Goal: Task Accomplishment & Management: Complete application form

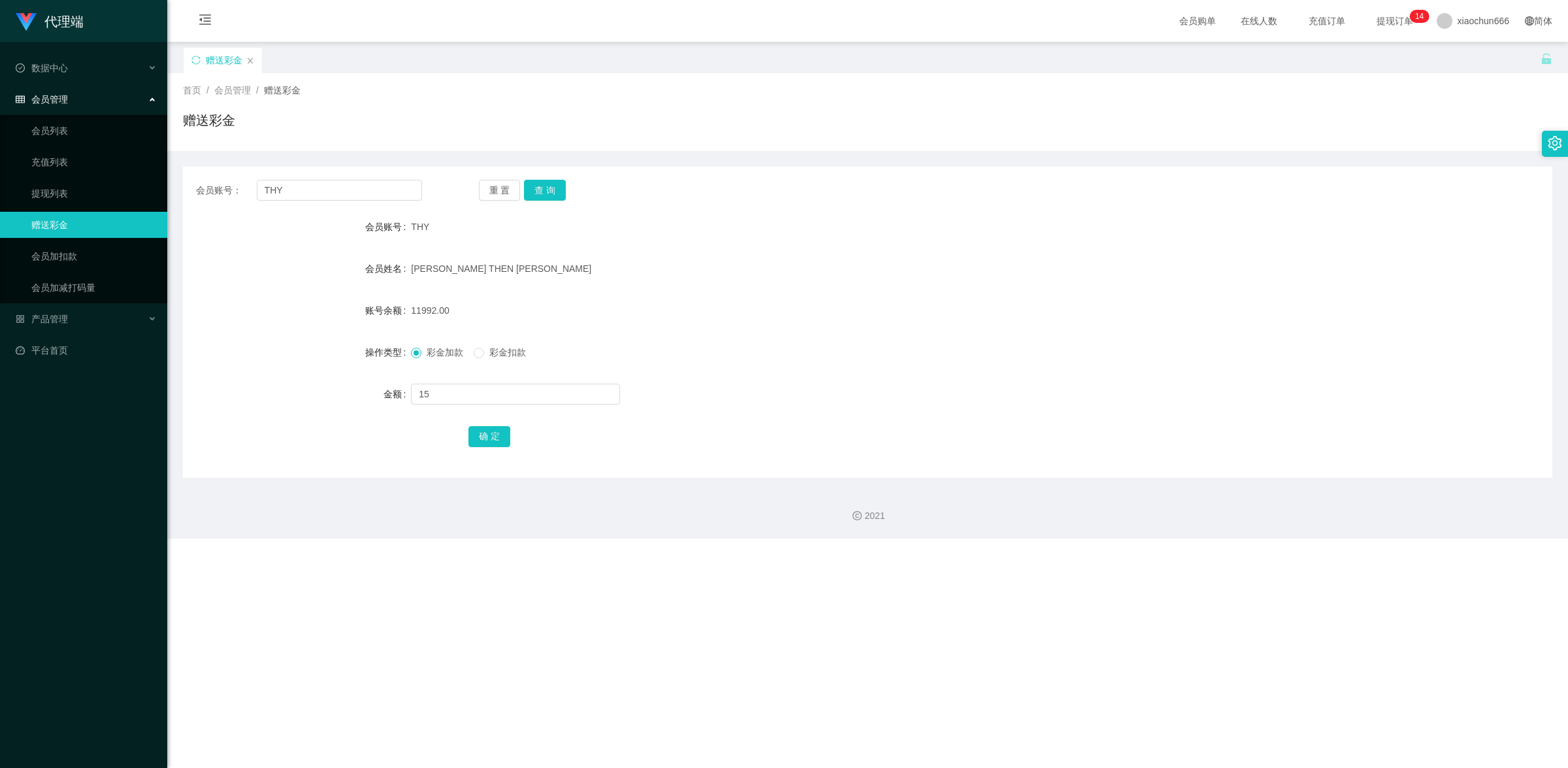
type input "15"
drag, startPoint x: 0, startPoint y: 0, endPoint x: 504, endPoint y: 436, distance: 666.4
click at [504, 436] on button "确 定" at bounding box center [489, 436] width 42 height 21
click at [457, 386] on input "text" at bounding box center [516, 394] width 209 height 21
type input "8"
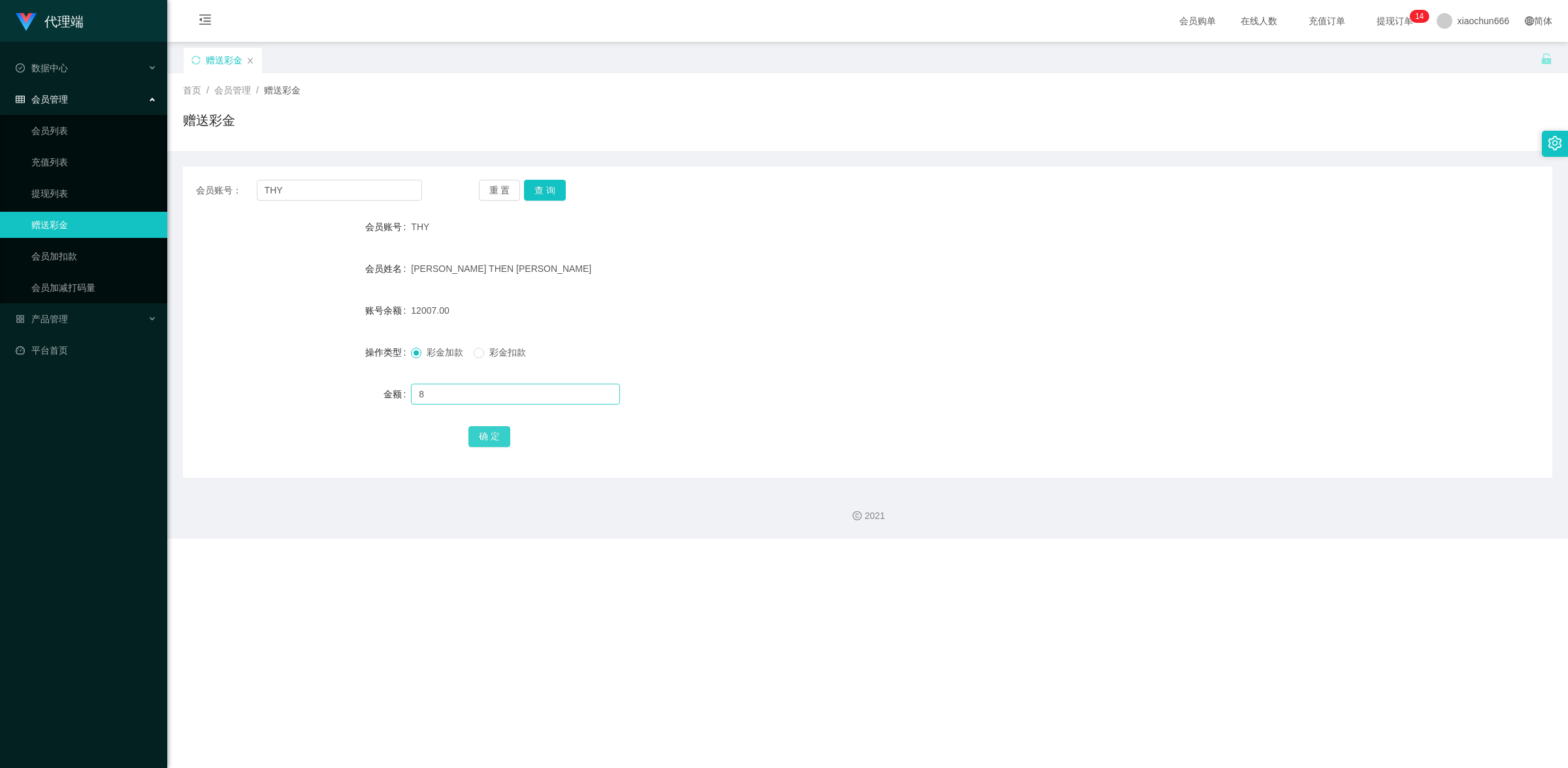
drag, startPoint x: 484, startPoint y: 432, endPoint x: 614, endPoint y: 400, distance: 133.9
click at [485, 432] on button "确 定" at bounding box center [489, 436] width 42 height 21
click at [85, 249] on link "会员加扣款" at bounding box center [94, 256] width 126 height 26
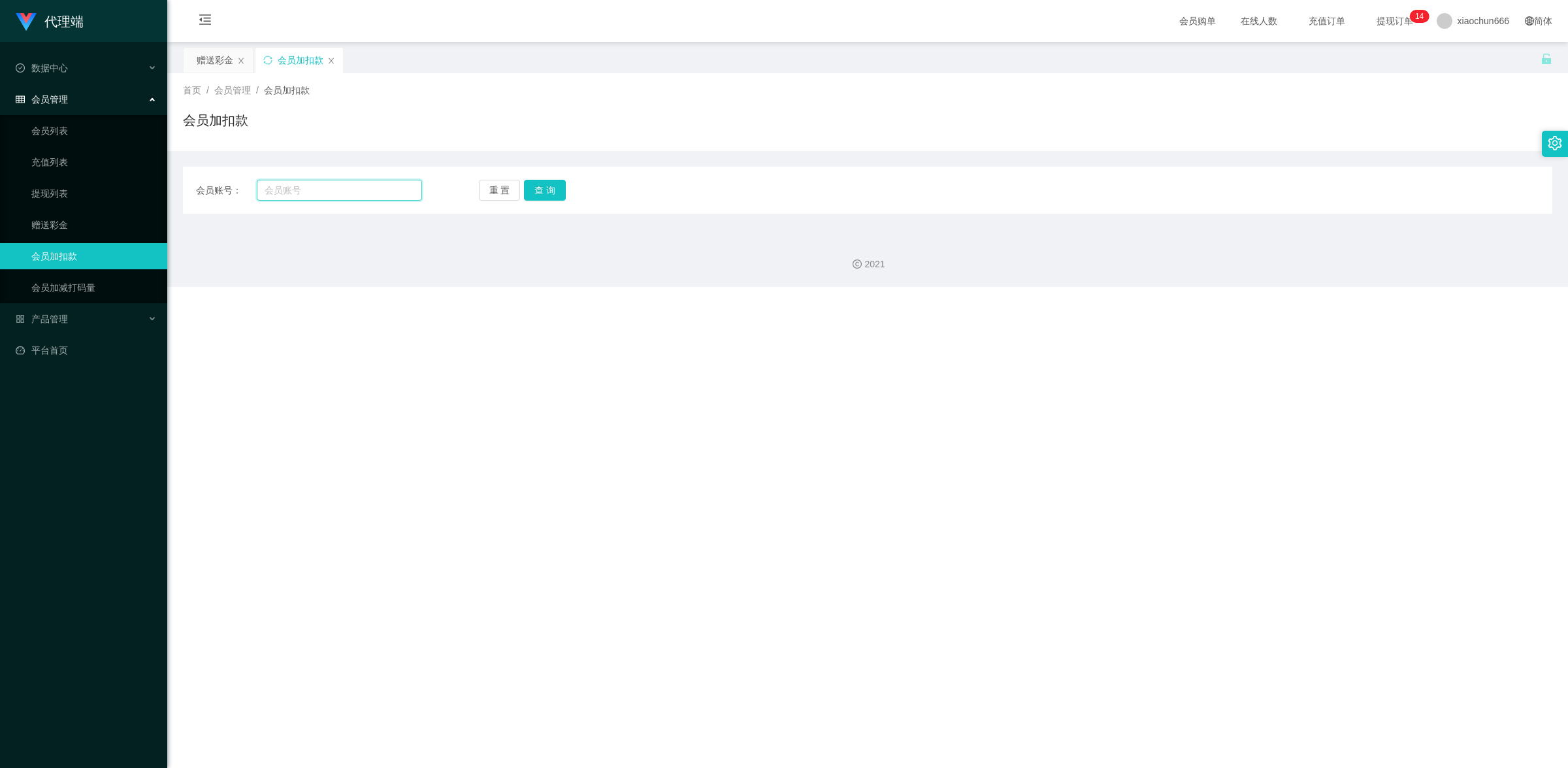
click at [345, 185] on input "text" at bounding box center [339, 190] width 165 height 21
click at [92, 185] on link "提现列表" at bounding box center [94, 193] width 126 height 26
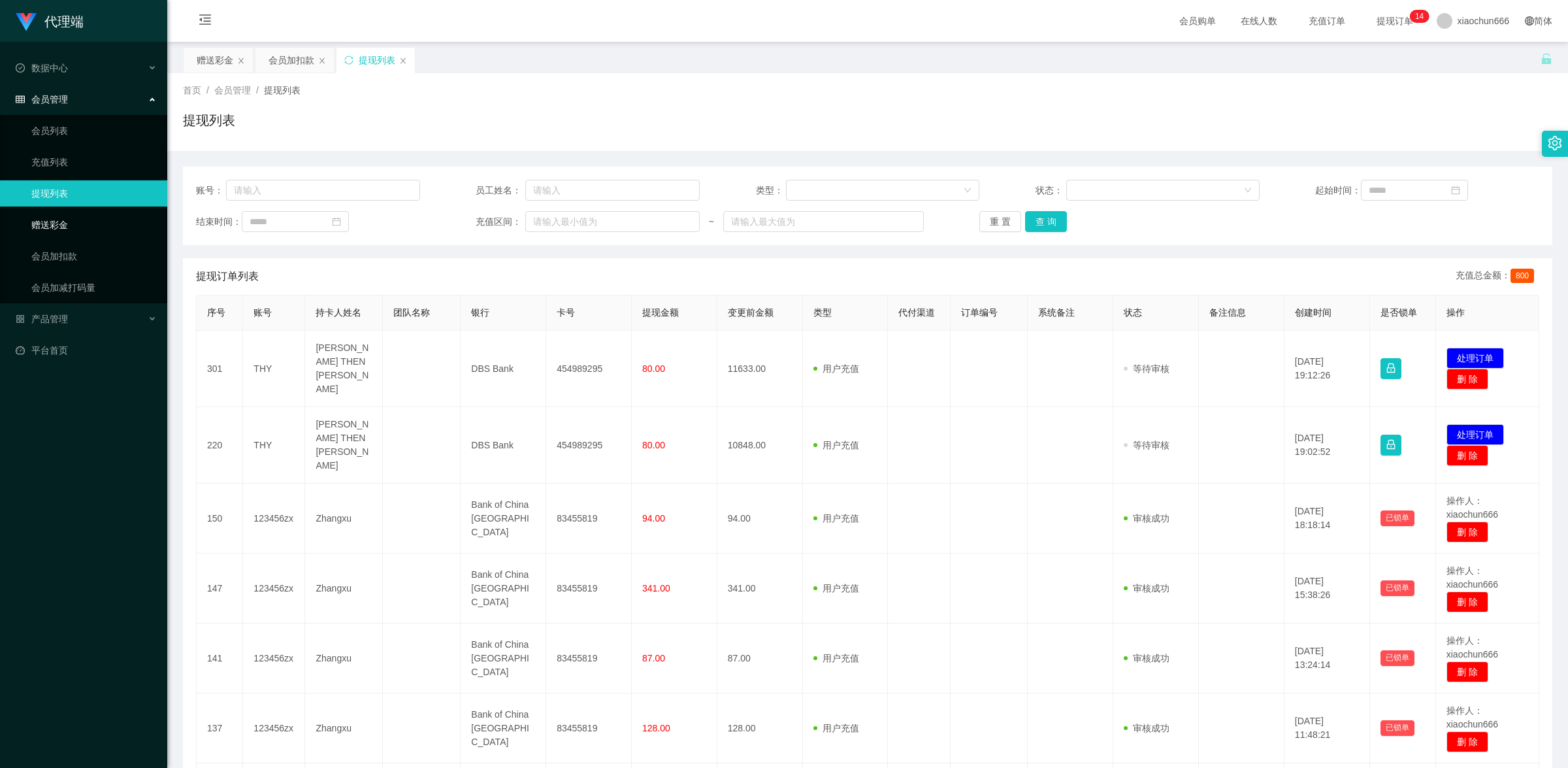
click at [70, 228] on link "赠送彩金" at bounding box center [94, 224] width 126 height 26
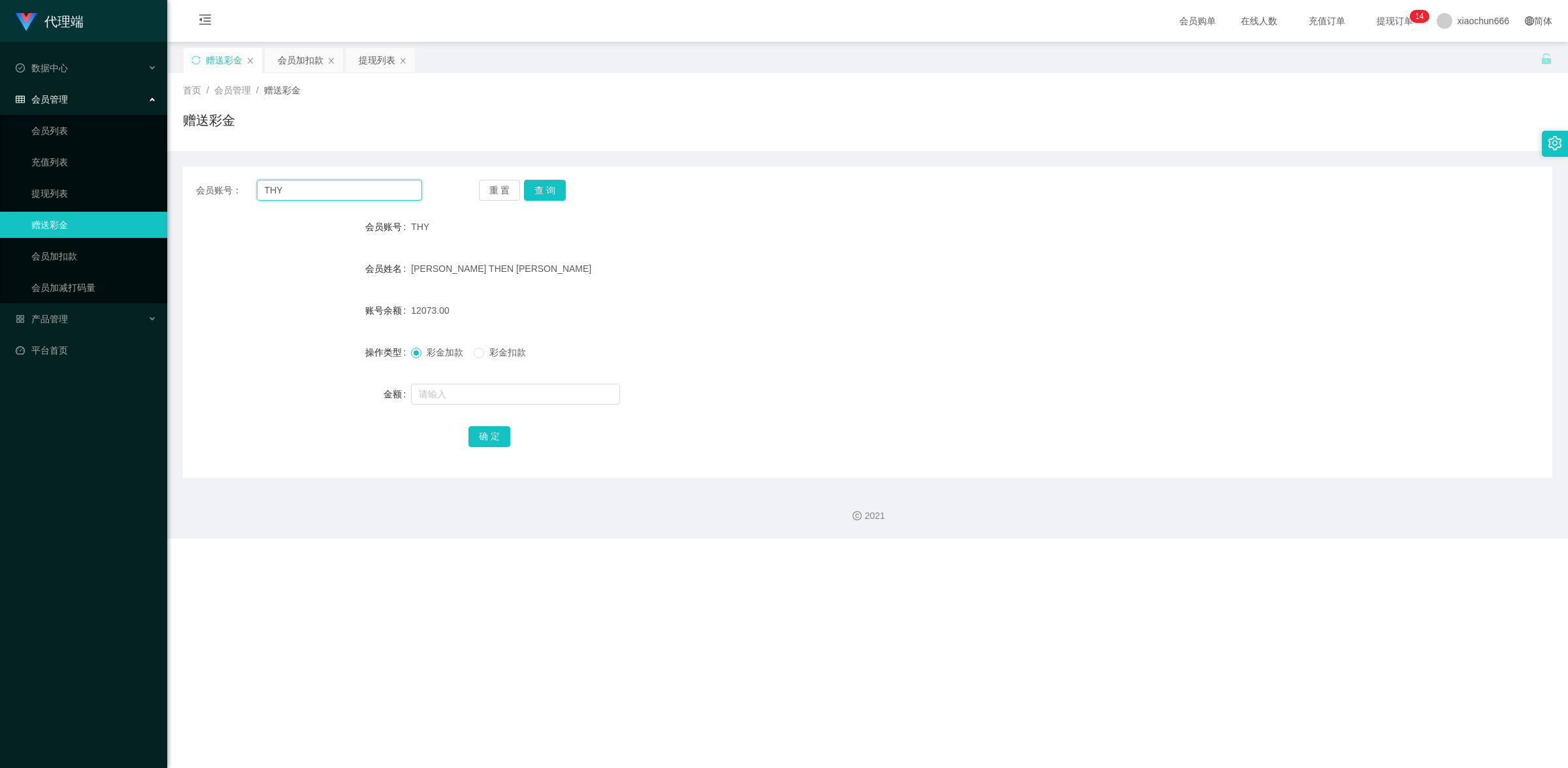
drag, startPoint x: 309, startPoint y: 184, endPoint x: 345, endPoint y: 192, distance: 36.9
click at [254, 184] on div "会员账号： THY" at bounding box center [309, 190] width 226 height 21
paste input "THY"
type input "THY"
click at [79, 63] on div "数据中心" at bounding box center [84, 68] width 167 height 26
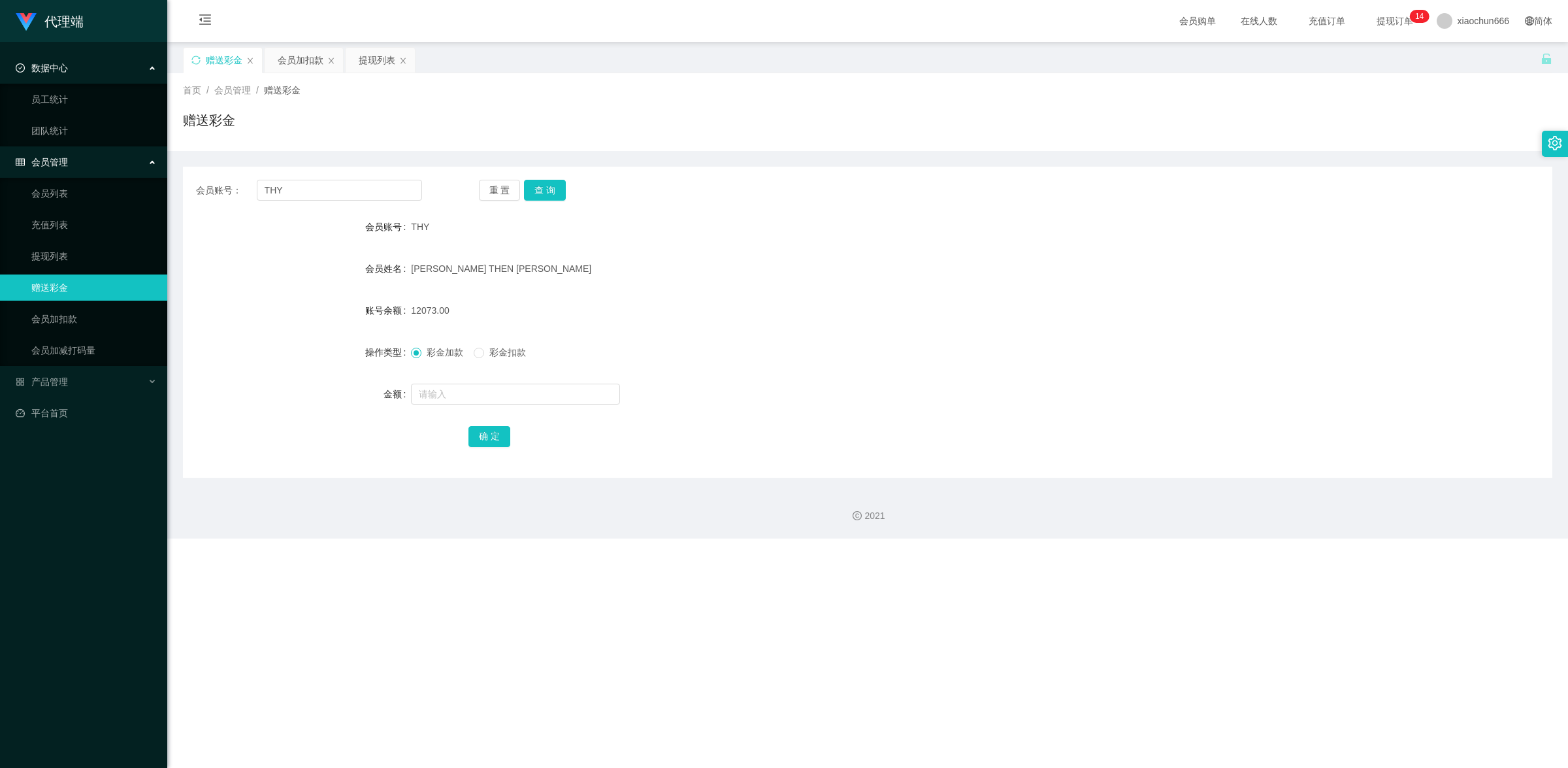
click at [101, 69] on div "数据中心" at bounding box center [84, 68] width 167 height 26
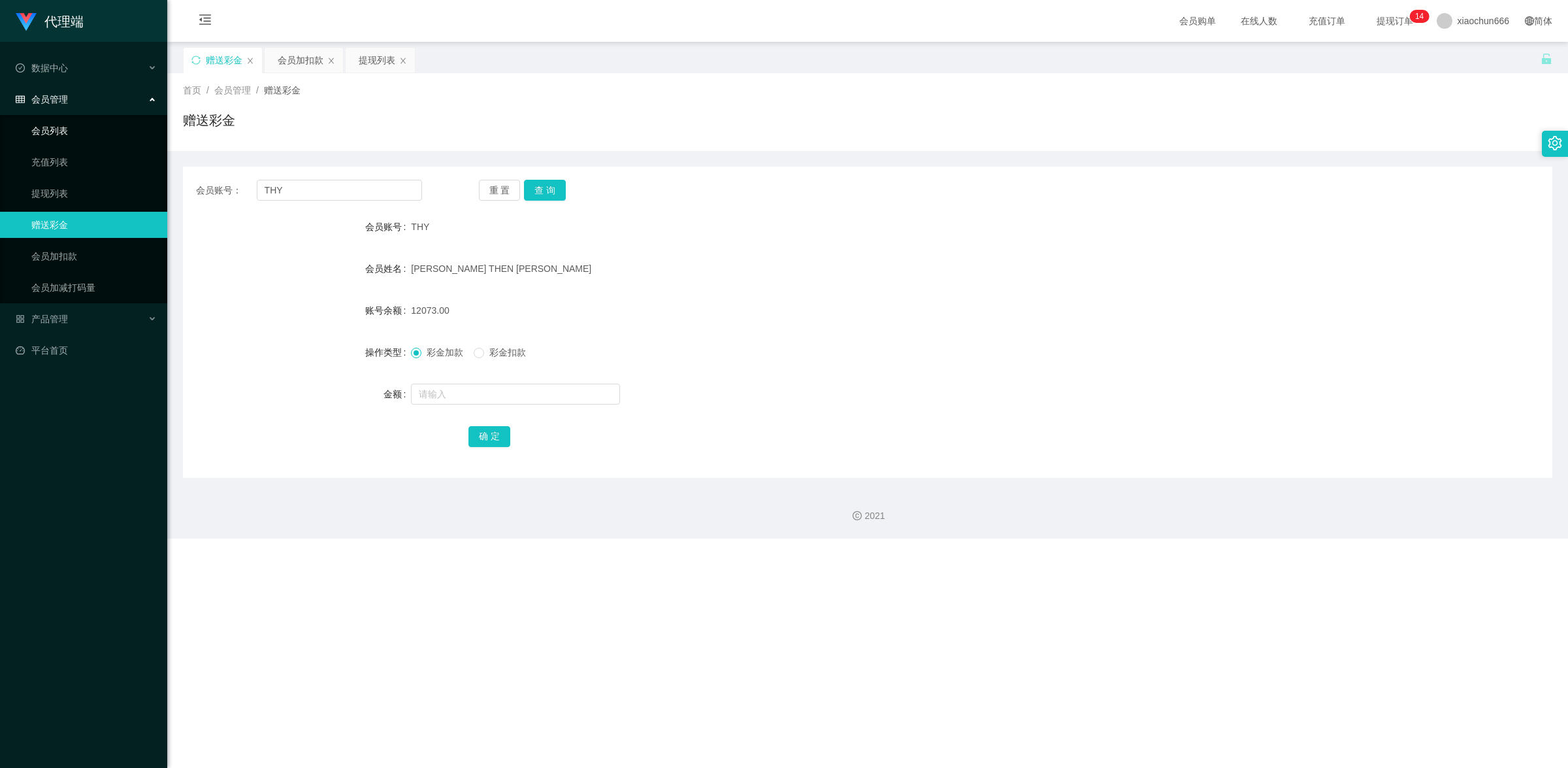
click at [98, 119] on link "会员列表" at bounding box center [94, 130] width 126 height 26
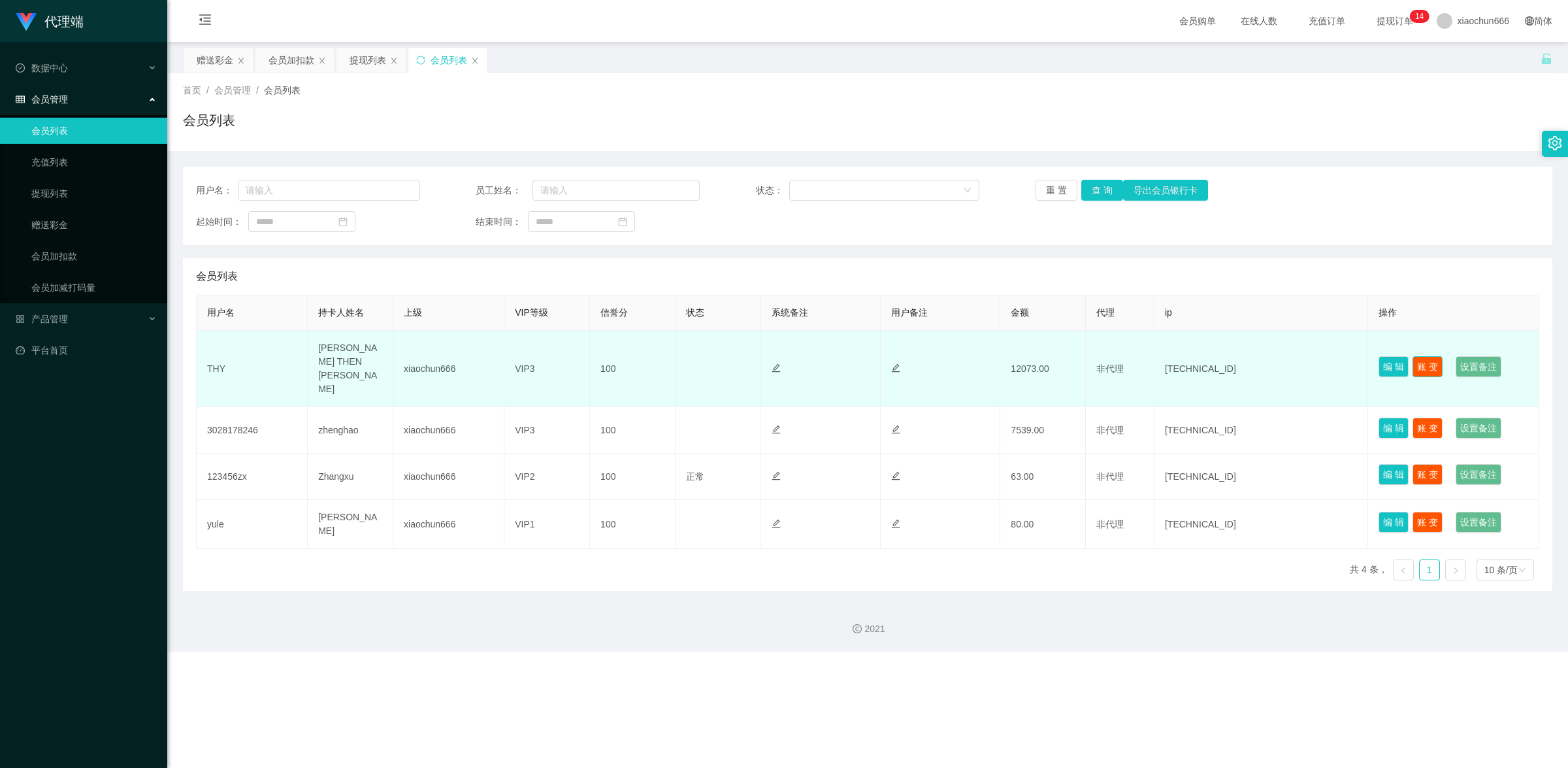
click at [1431, 356] on button "账 变" at bounding box center [1427, 366] width 30 height 21
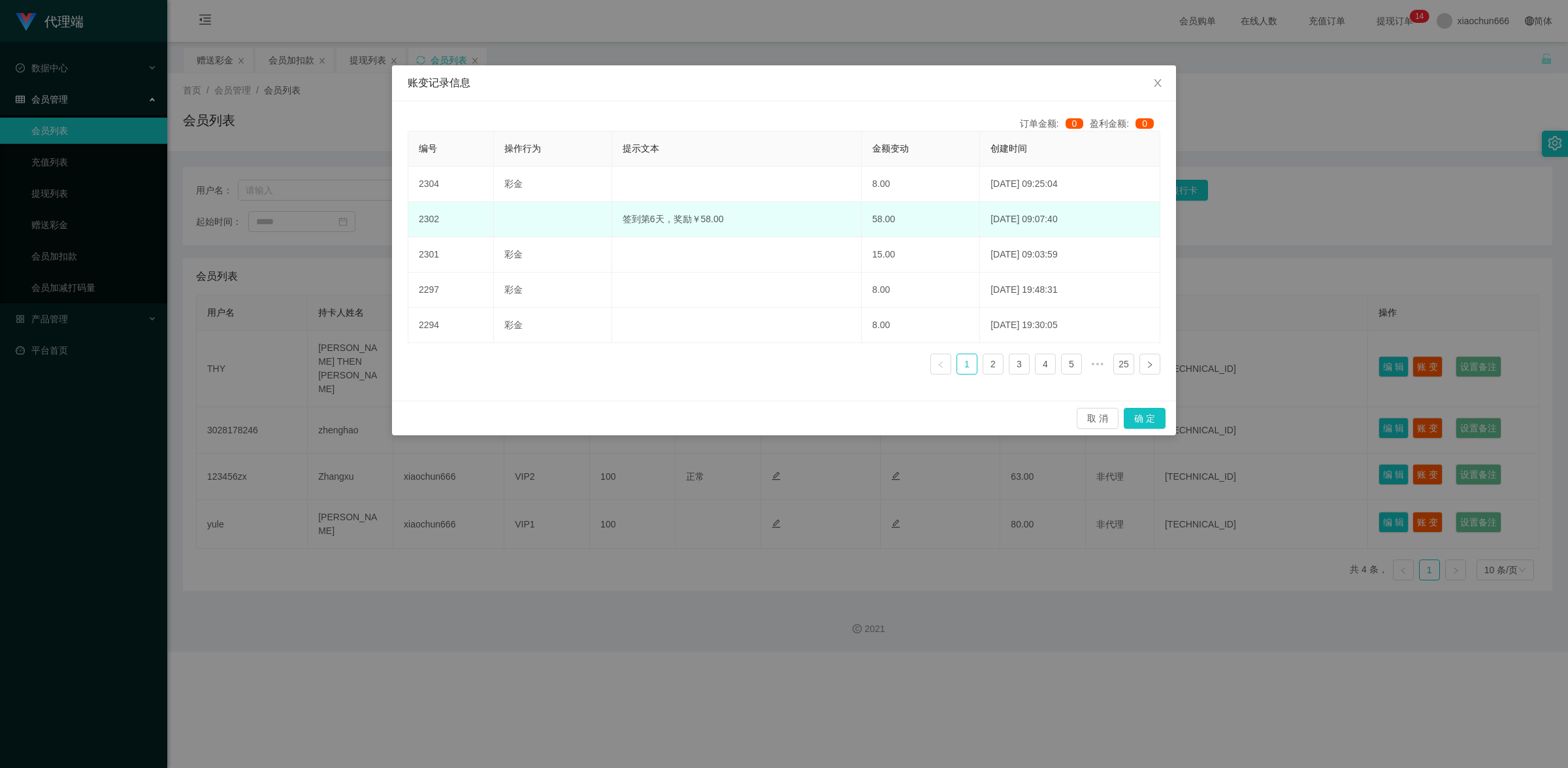
click at [720, 211] on td "签到第6天，奖励￥58.00" at bounding box center [737, 220] width 249 height 35
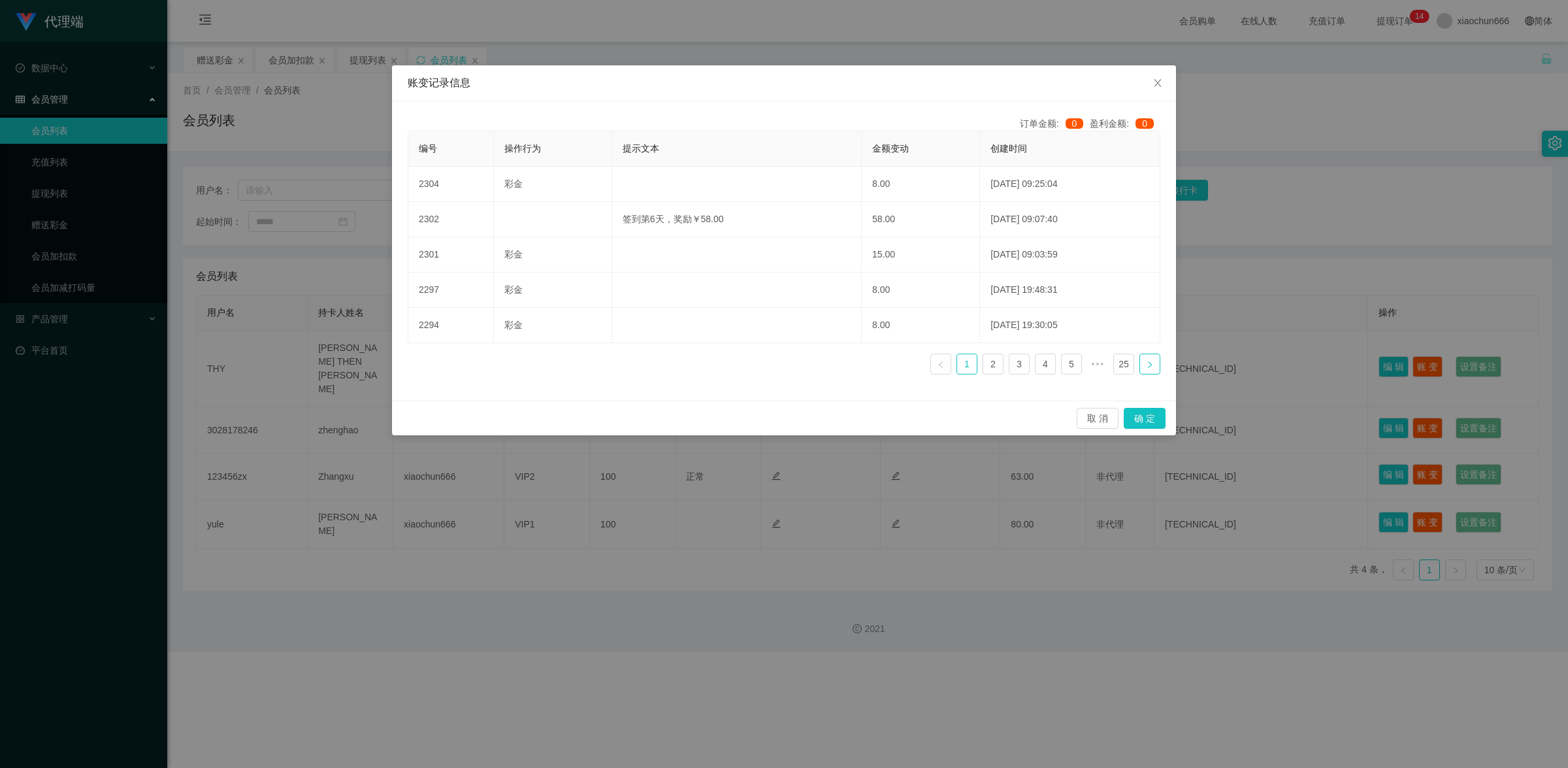
click at [1146, 363] on icon "图标: right" at bounding box center [1150, 365] width 8 height 8
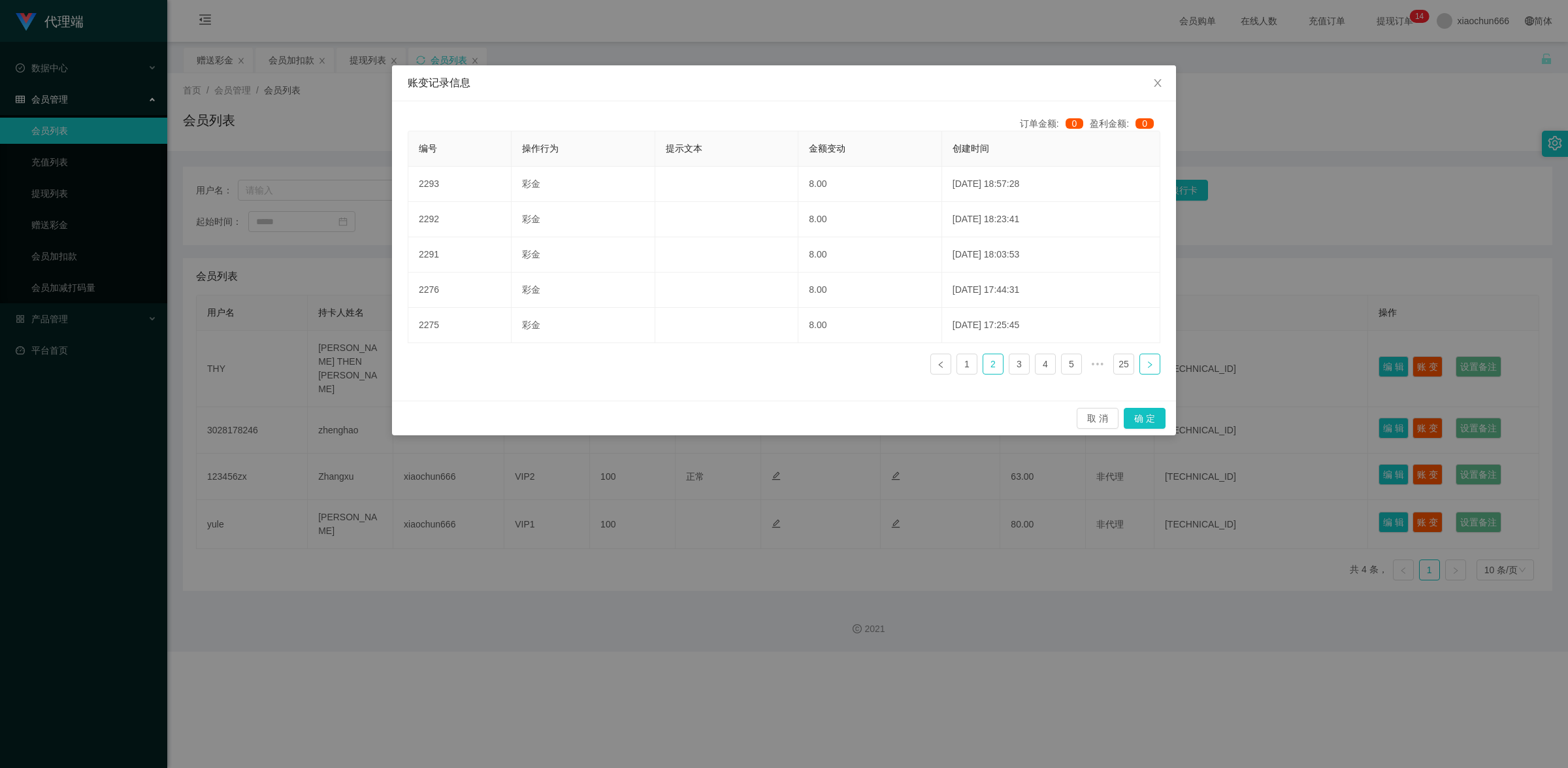
click at [1147, 364] on icon "图标: right" at bounding box center [1150, 365] width 8 height 8
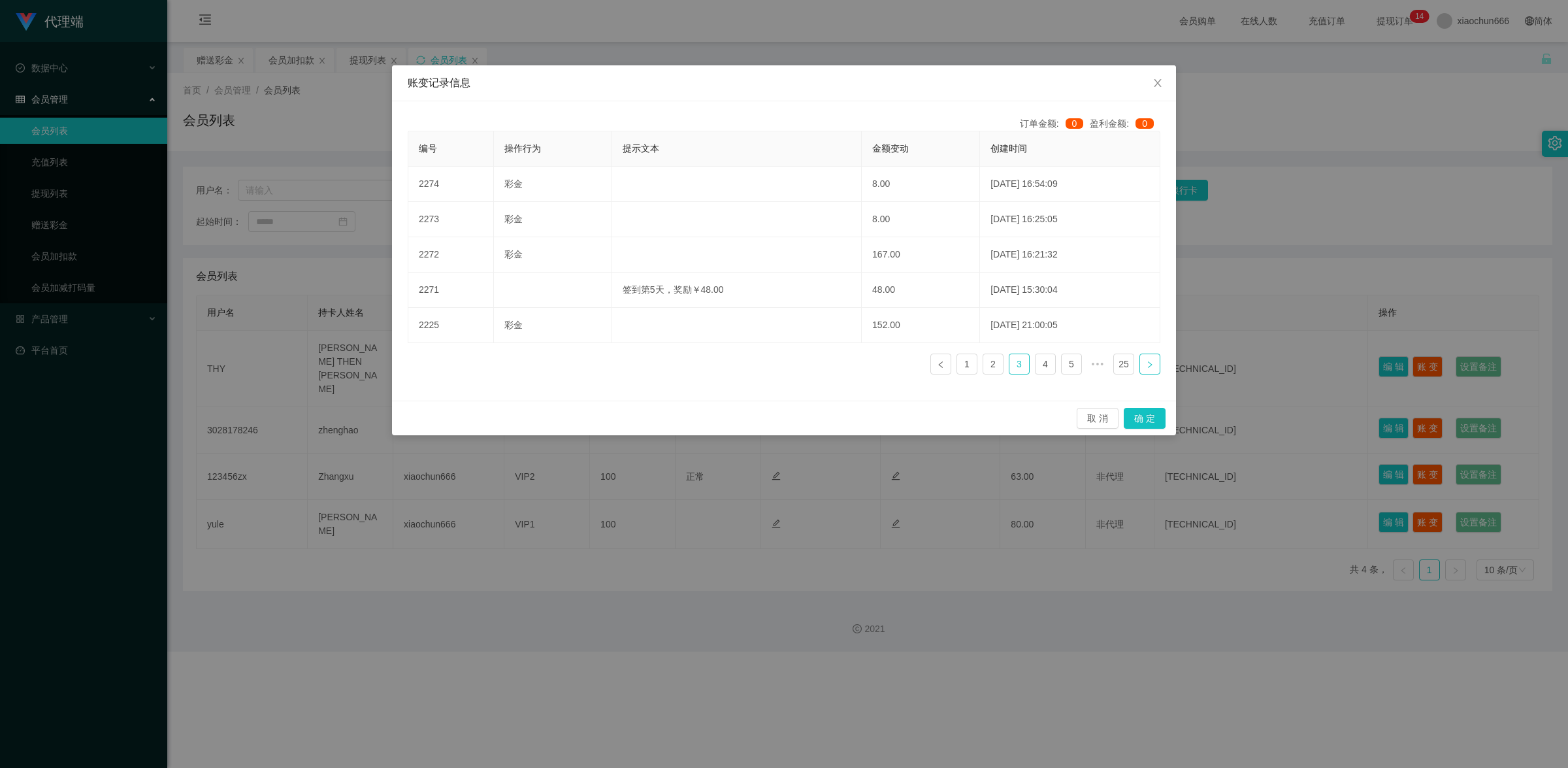
click at [1147, 364] on icon "图标: right" at bounding box center [1150, 365] width 8 height 8
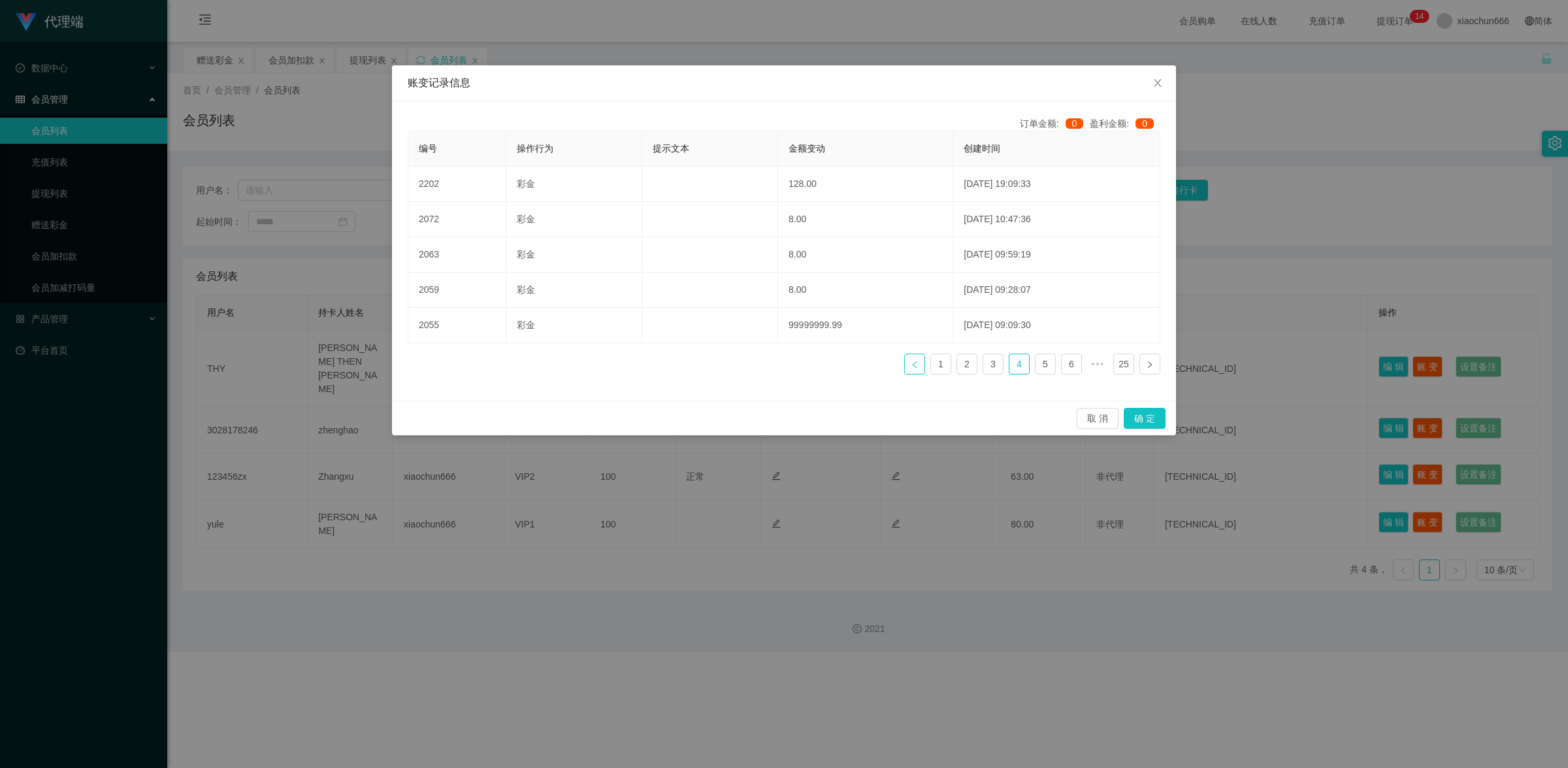
click at [909, 370] on link at bounding box center [914, 364] width 21 height 21
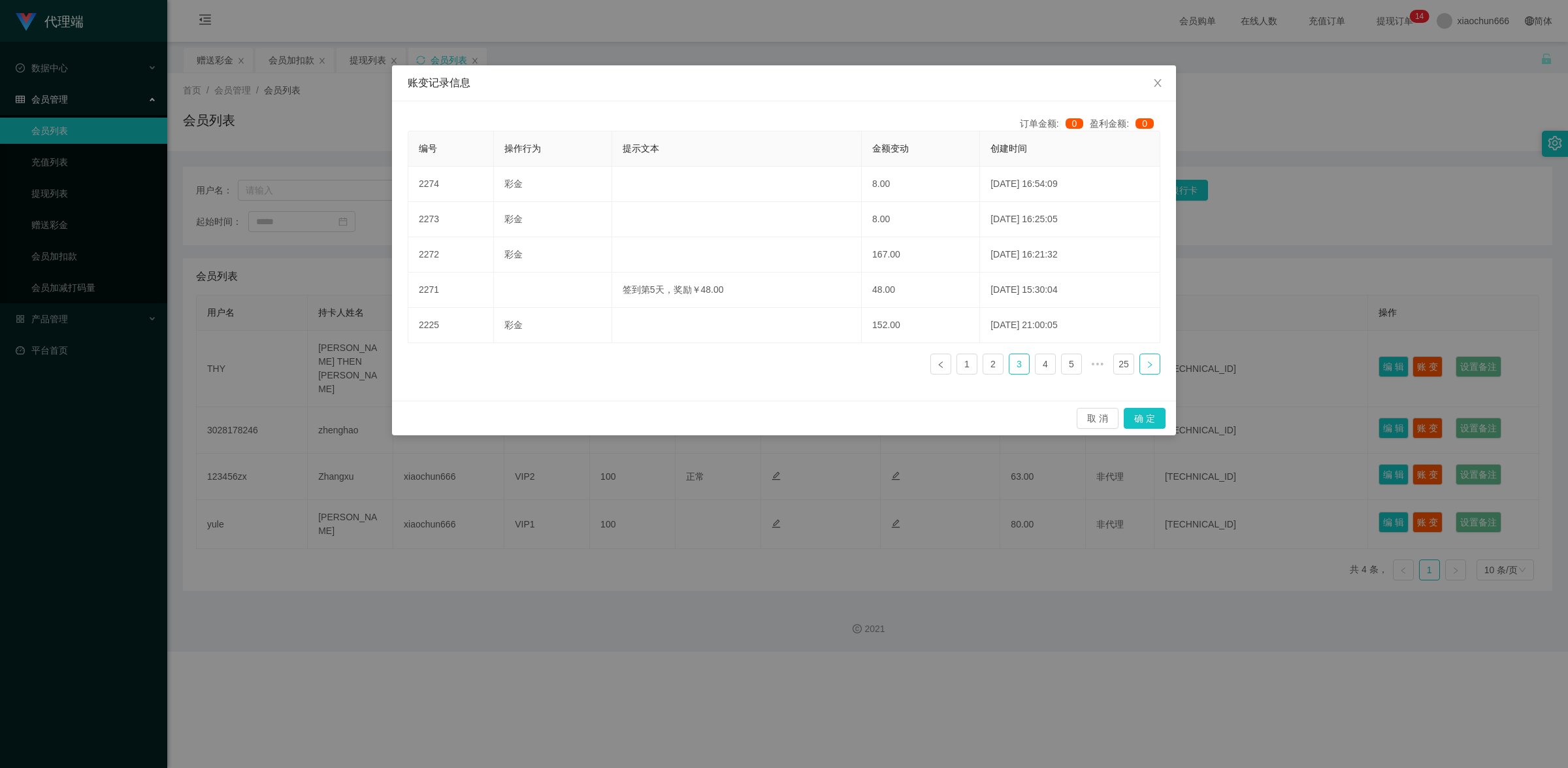
click at [1146, 368] on icon "图标: right" at bounding box center [1150, 365] width 8 height 8
click at [1147, 368] on icon "图标: right" at bounding box center [1150, 365] width 8 height 8
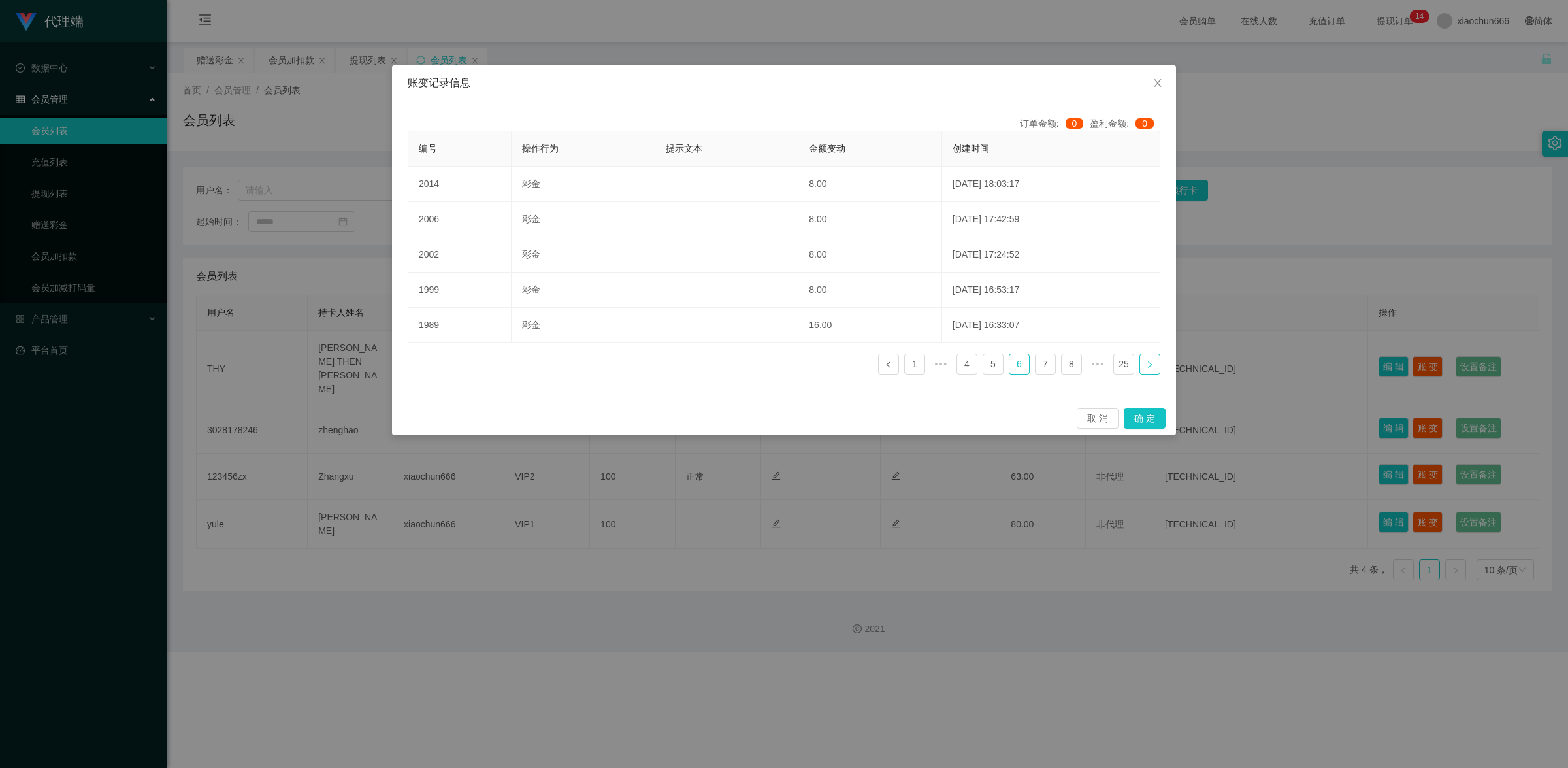
click at [1147, 368] on icon "图标: right" at bounding box center [1150, 365] width 8 height 8
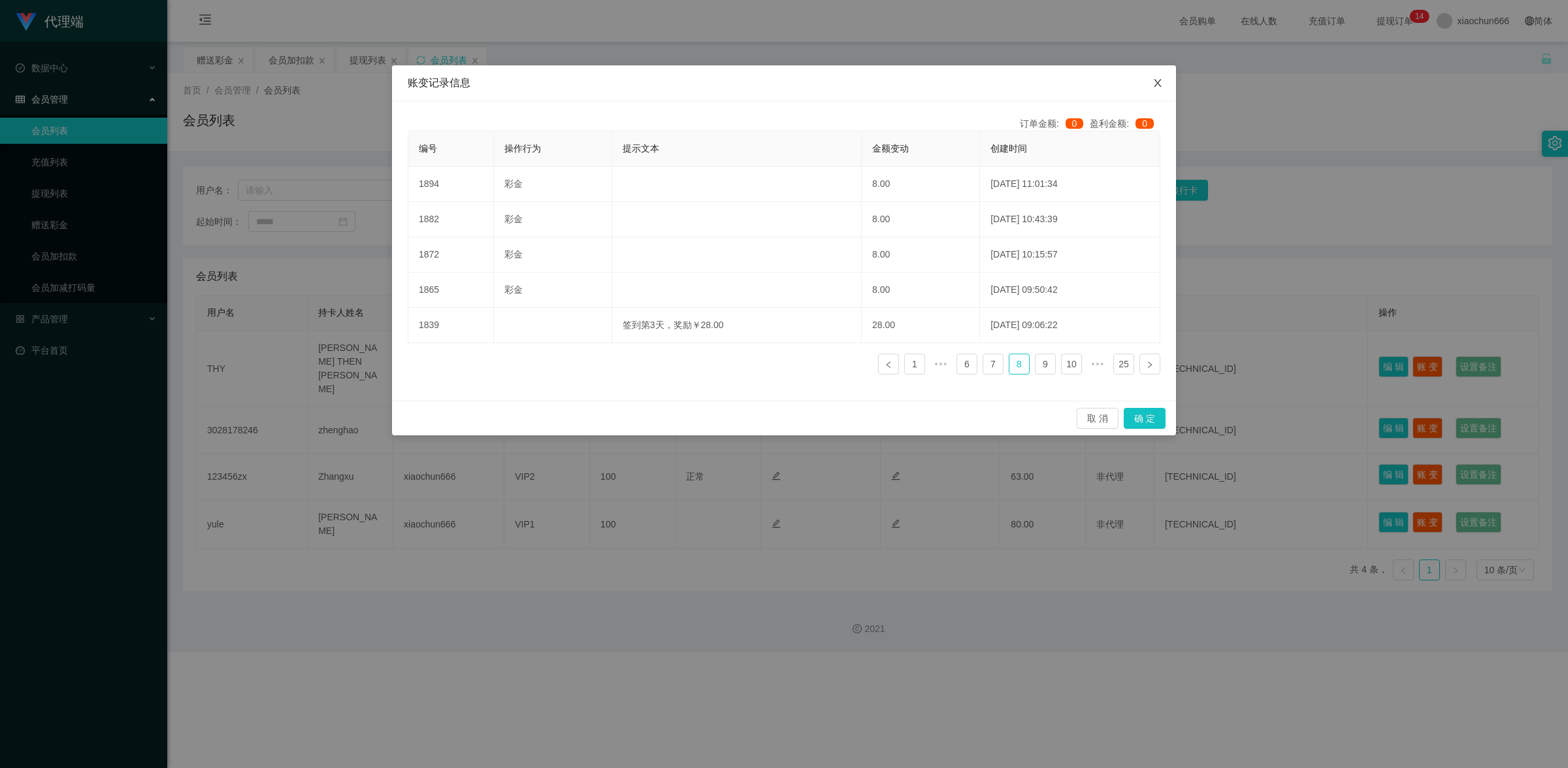
click at [1166, 72] on span "Close" at bounding box center [1157, 84] width 37 height 37
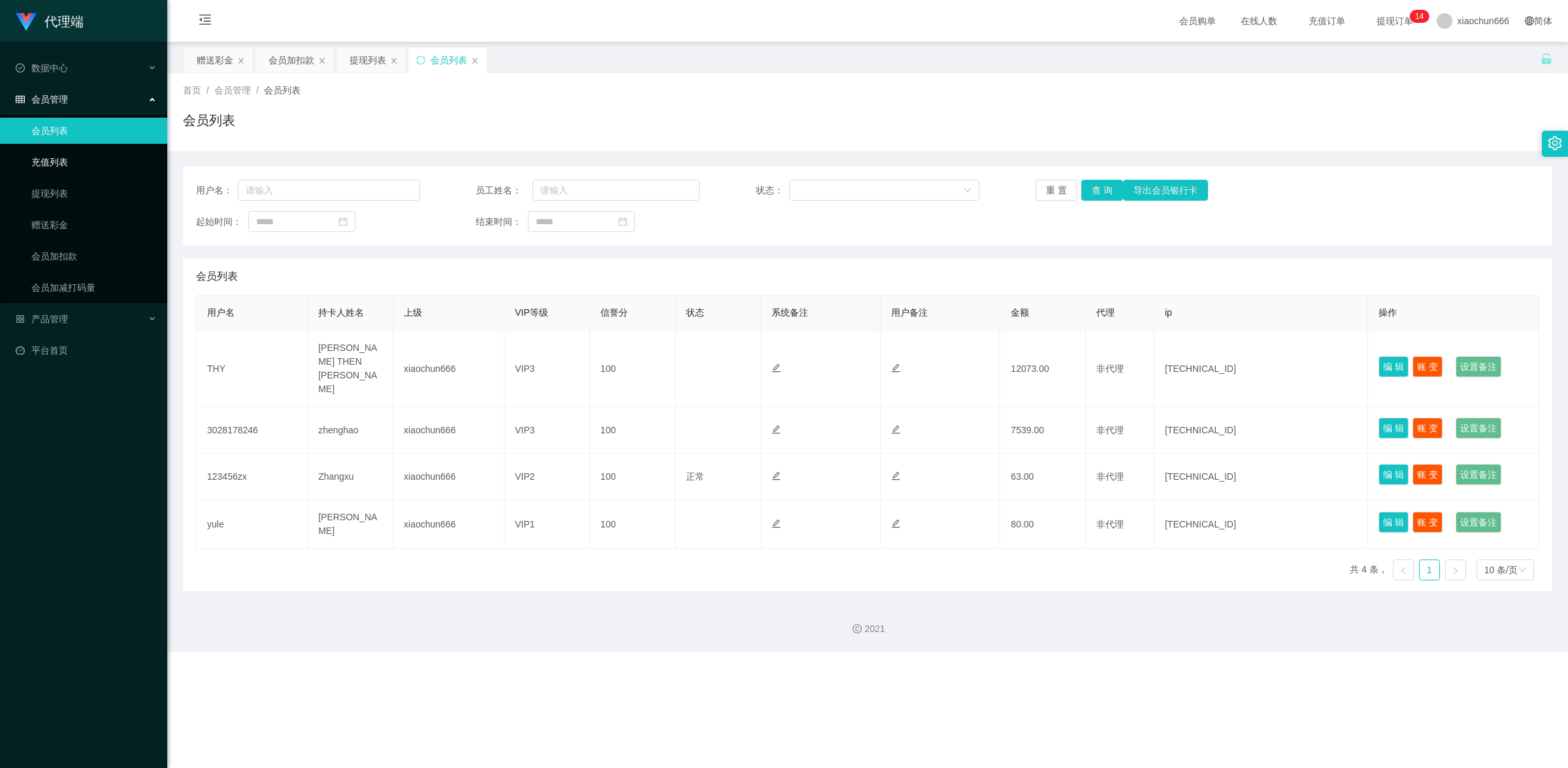
drag, startPoint x: 54, startPoint y: 163, endPoint x: 57, endPoint y: 171, distance: 8.5
click at [54, 163] on link "充值列表" at bounding box center [94, 162] width 126 height 26
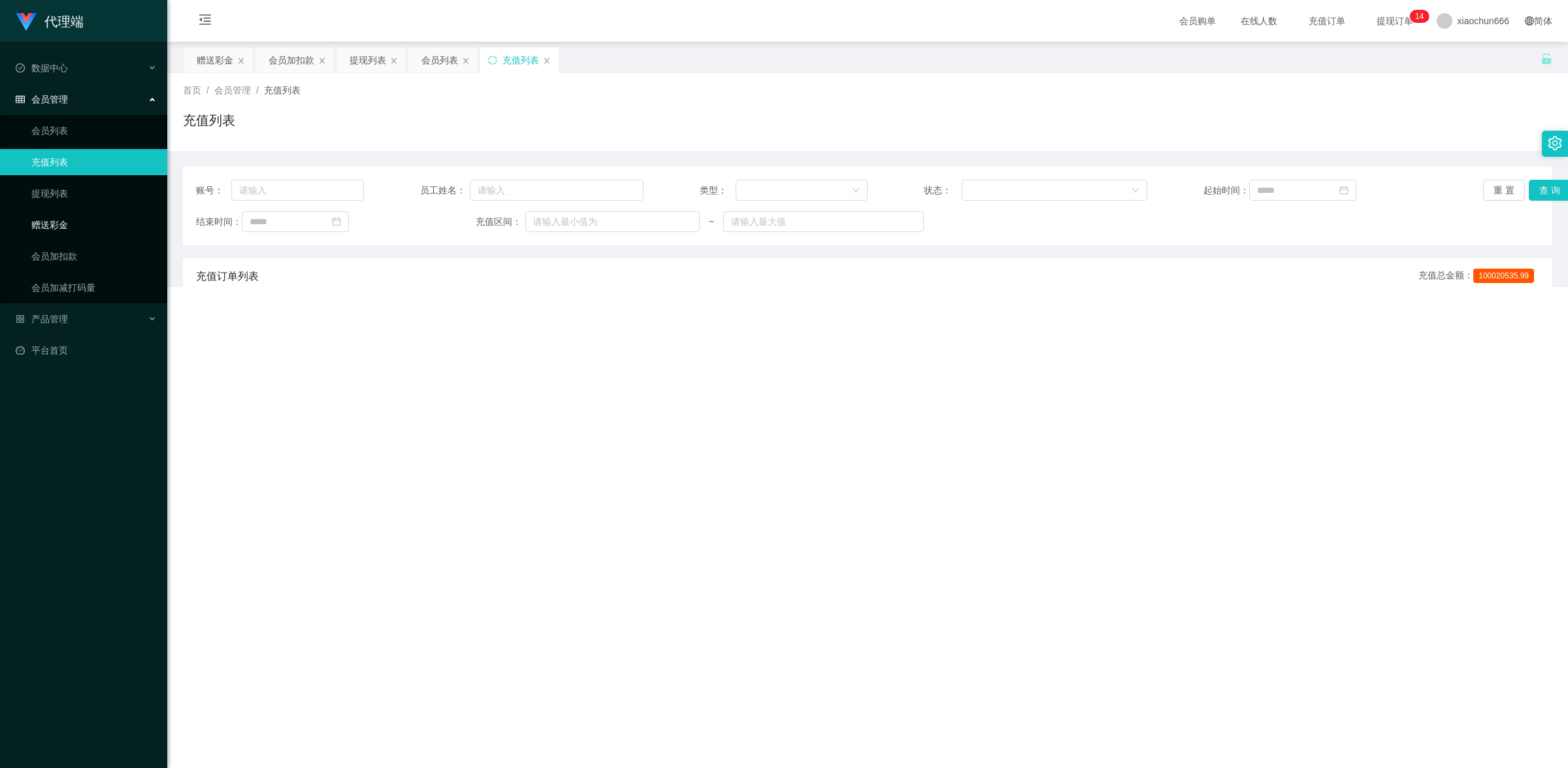
click at [60, 221] on link "赠送彩金" at bounding box center [94, 224] width 126 height 26
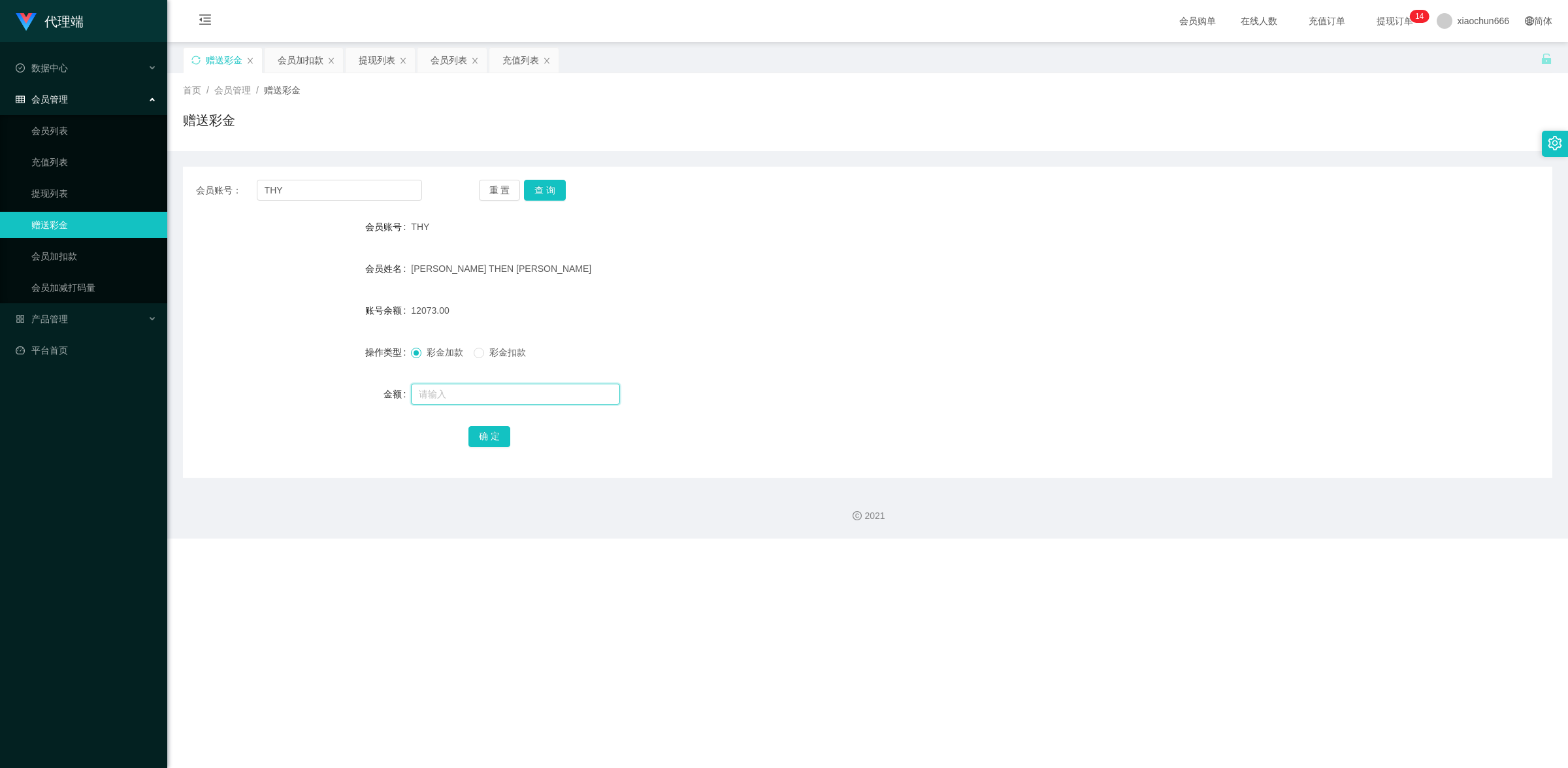
click at [477, 383] on input "text" at bounding box center [516, 394] width 209 height 21
type input "8"
drag, startPoint x: 479, startPoint y: 438, endPoint x: 494, endPoint y: 434, distance: 15.5
click at [479, 438] on button "确 定" at bounding box center [489, 436] width 42 height 21
click at [481, 385] on input "text" at bounding box center [516, 394] width 209 height 21
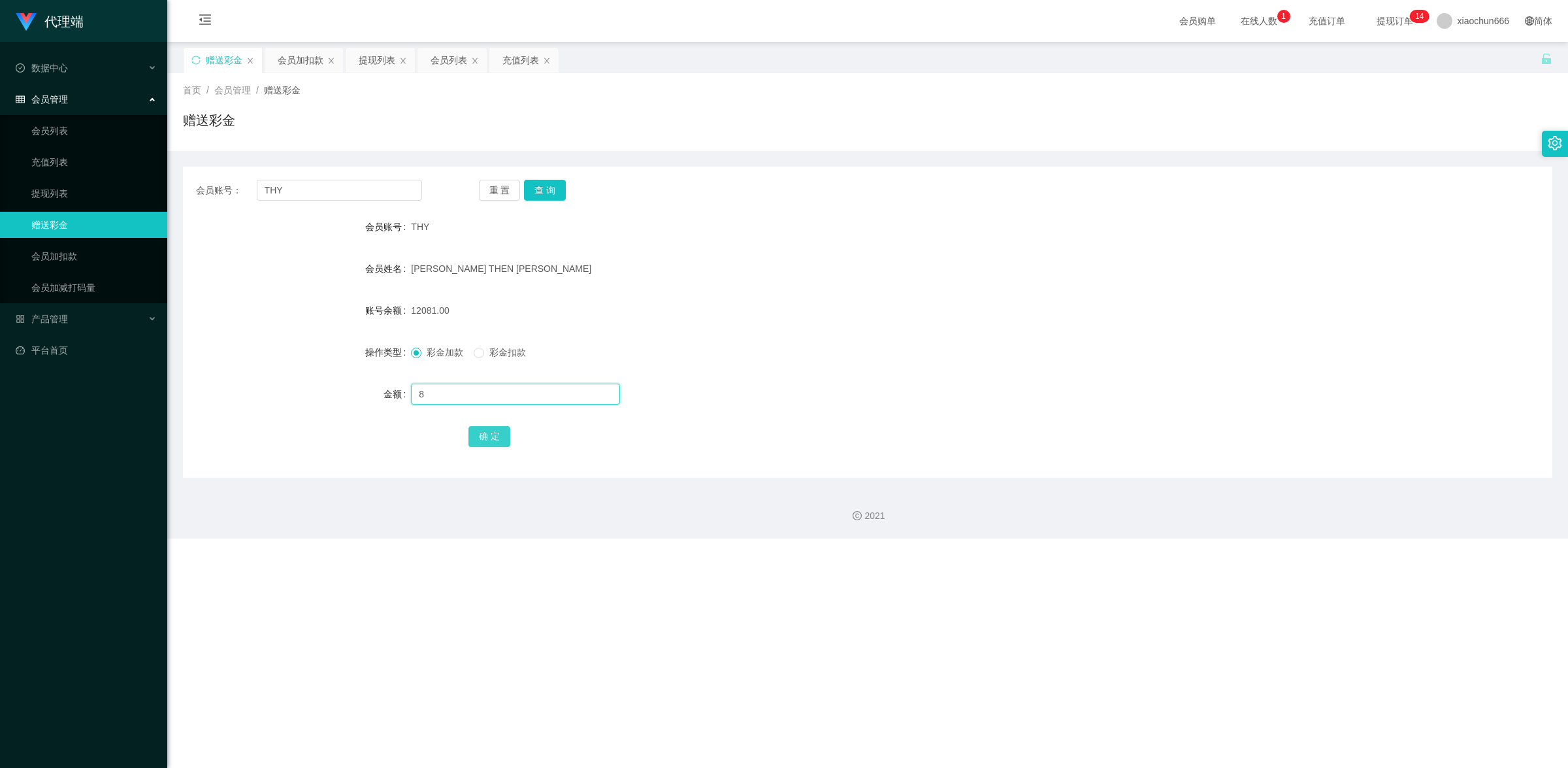
type input "8"
click at [478, 436] on button "确 定" at bounding box center [489, 436] width 42 height 21
click at [468, 400] on input "text" at bounding box center [516, 394] width 209 height 21
type input "8"
drag, startPoint x: 468, startPoint y: 438, endPoint x: 609, endPoint y: 402, distance: 145.5
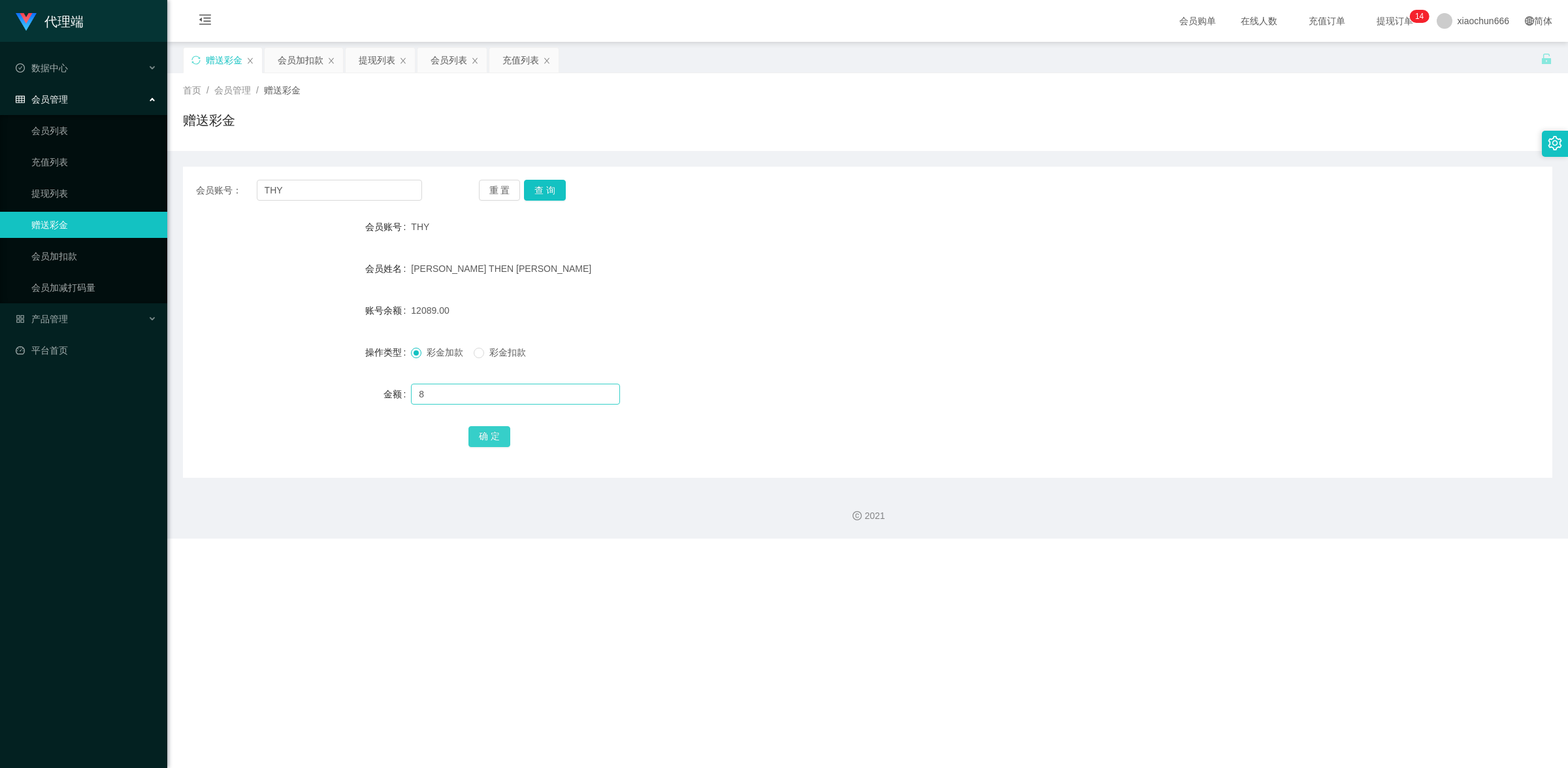
click at [468, 438] on button "确 定" at bounding box center [489, 436] width 42 height 21
